Goal: Task Accomplishment & Management: Complete application form

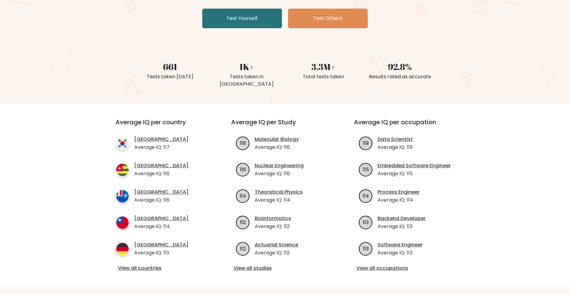
scroll to position [118, 0]
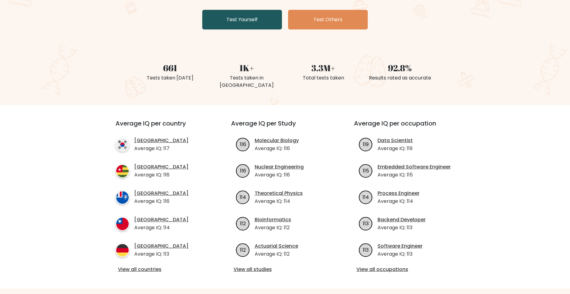
click at [250, 17] on link "Test Yourself" at bounding box center [242, 20] width 80 height 20
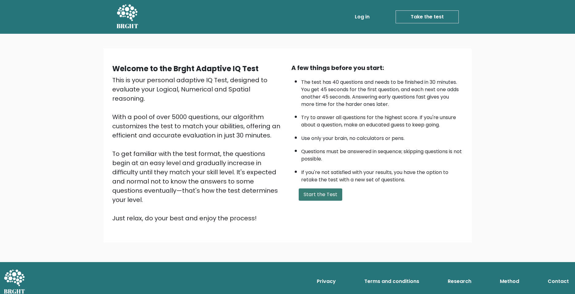
click at [325, 191] on button "Start the Test" at bounding box center [321, 194] width 44 height 12
click at [317, 193] on button "Start the Test" at bounding box center [321, 194] width 44 height 12
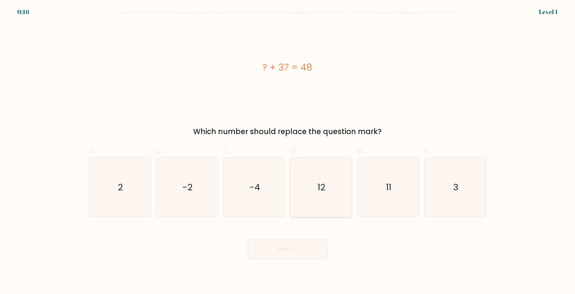
click at [336, 187] on icon "12" at bounding box center [320, 187] width 59 height 59
click at [288, 151] on input "d. 12" at bounding box center [288, 149] width 0 height 4
radio input "true"
click at [297, 232] on div "Next" at bounding box center [287, 241] width 405 height 34
click at [306, 253] on button "Next" at bounding box center [288, 249] width 80 height 20
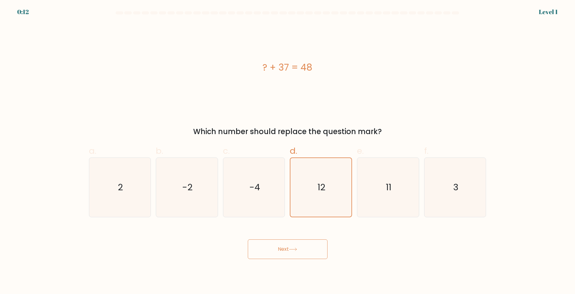
click at [301, 257] on button "Next" at bounding box center [288, 249] width 80 height 20
click at [378, 172] on icon "11" at bounding box center [387, 187] width 59 height 59
click at [288, 151] on input "e. 11" at bounding box center [288, 149] width 0 height 4
radio input "true"
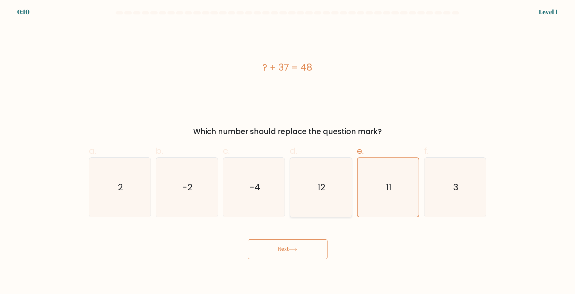
click at [303, 179] on icon "12" at bounding box center [320, 187] width 59 height 59
click at [288, 151] on input "d. 12" at bounding box center [288, 149] width 0 height 4
radio input "true"
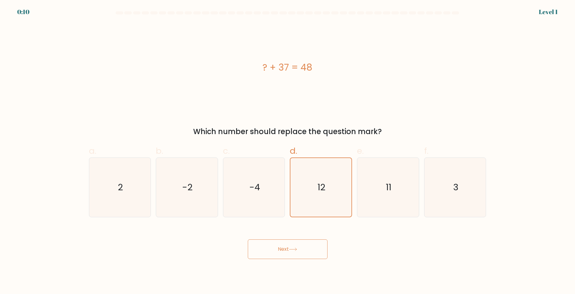
drag, startPoint x: 293, startPoint y: 262, endPoint x: 290, endPoint y: 244, distance: 18.6
click at [291, 249] on body "0:10 Level 1 a." at bounding box center [287, 147] width 575 height 294
click at [290, 244] on button "Next" at bounding box center [288, 249] width 80 height 20
click at [303, 246] on button "Next" at bounding box center [288, 249] width 80 height 20
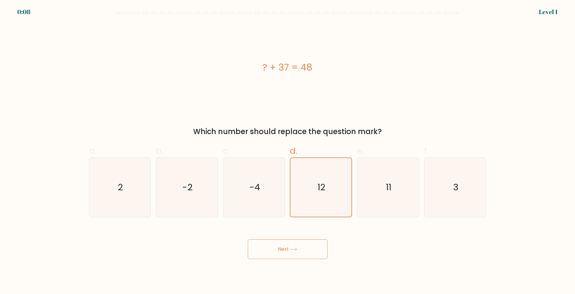
drag, startPoint x: 303, startPoint y: 246, endPoint x: 312, endPoint y: 236, distance: 12.6
click at [304, 246] on button "Next" at bounding box center [288, 249] width 80 height 20
click at [387, 191] on text "11" at bounding box center [389, 187] width 6 height 12
click at [288, 151] on input "e. 11" at bounding box center [288, 149] width 0 height 4
radio input "true"
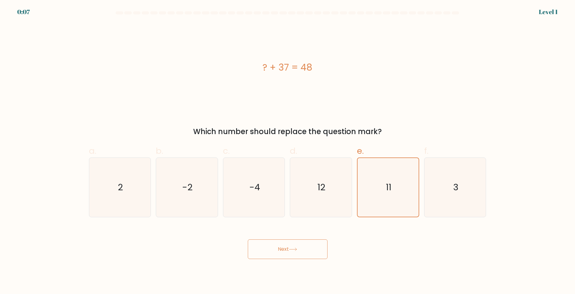
click at [311, 243] on button "Next" at bounding box center [288, 249] width 80 height 20
click at [331, 182] on icon "12" at bounding box center [320, 187] width 59 height 59
click at [288, 151] on input "d. 12" at bounding box center [288, 149] width 0 height 4
radio input "true"
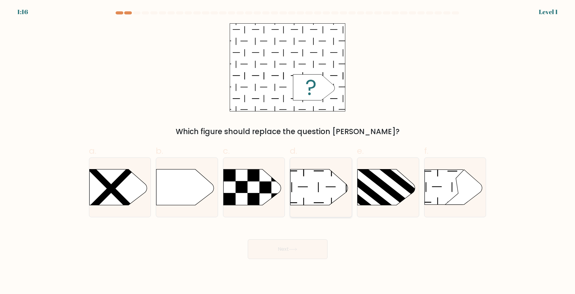
click at [333, 189] on icon at bounding box center [319, 187] width 58 height 36
click at [288, 151] on input "d." at bounding box center [288, 149] width 0 height 4
radio input "true"
click at [278, 246] on button "Next" at bounding box center [288, 249] width 80 height 20
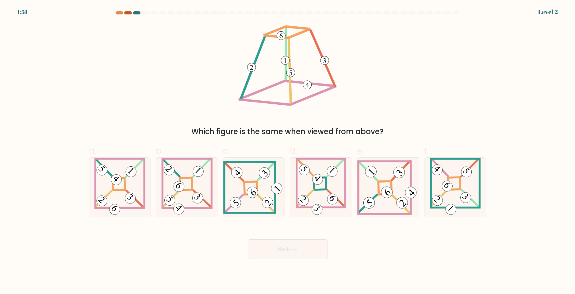
click at [126, 14] on div at bounding box center [127, 12] width 7 height 3
click at [120, 14] on div at bounding box center [119, 12] width 7 height 3
